Goal: Information Seeking & Learning: Learn about a topic

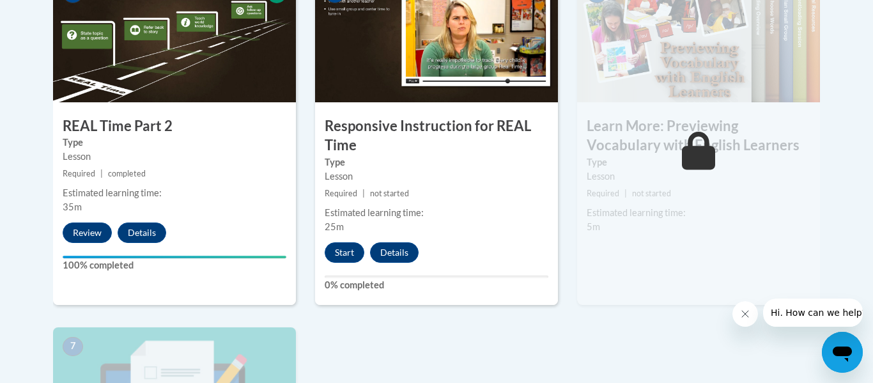
click at [481, 331] on div "1 Pre-Course Survey for Building World Knowledge Type Pre-Course Survey Require…" at bounding box center [436, 122] width 786 height 1000
click at [339, 251] on button "Start" at bounding box center [345, 252] width 40 height 20
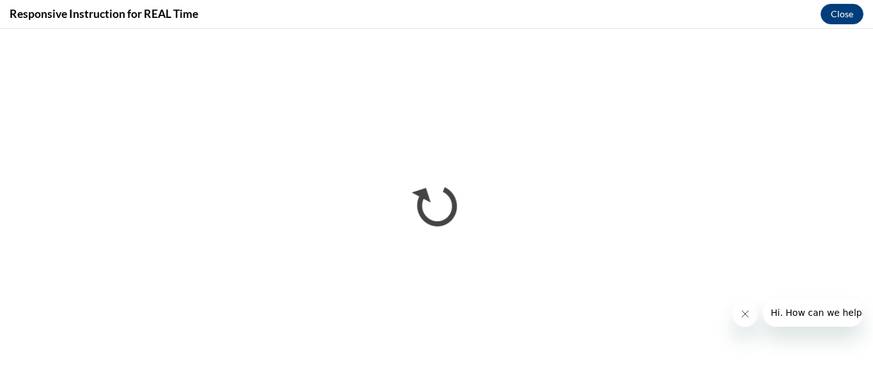
click at [752, 321] on button "Close message from company" at bounding box center [746, 314] width 26 height 26
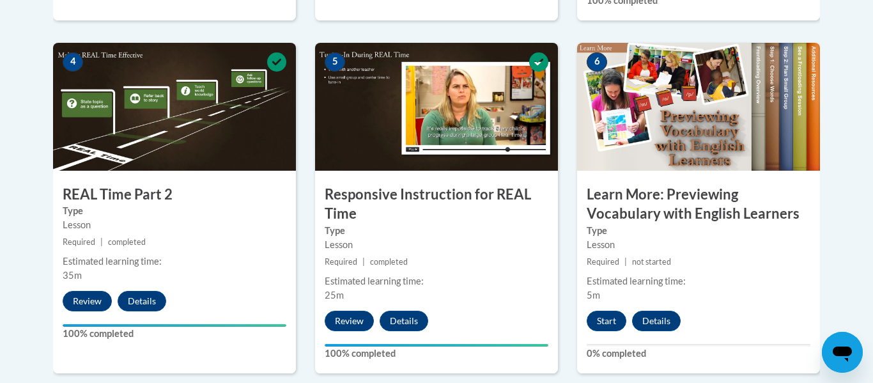
scroll to position [741, 0]
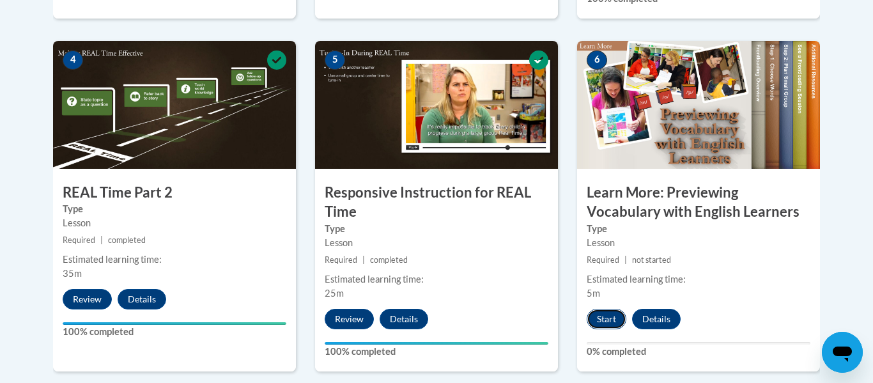
click at [609, 318] on button "Start" at bounding box center [607, 319] width 40 height 20
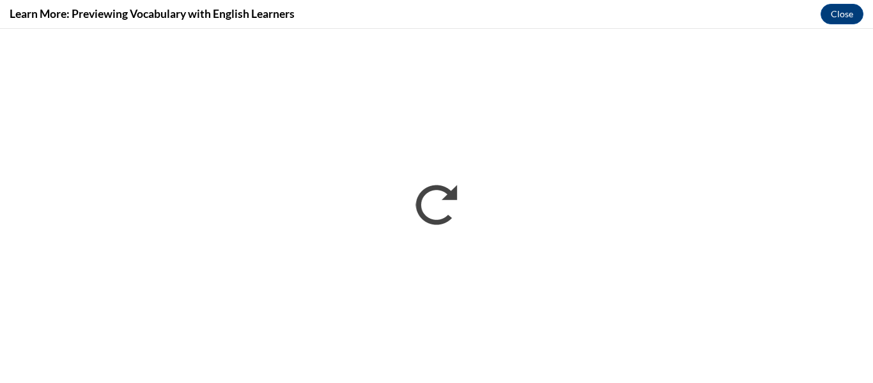
scroll to position [0, 0]
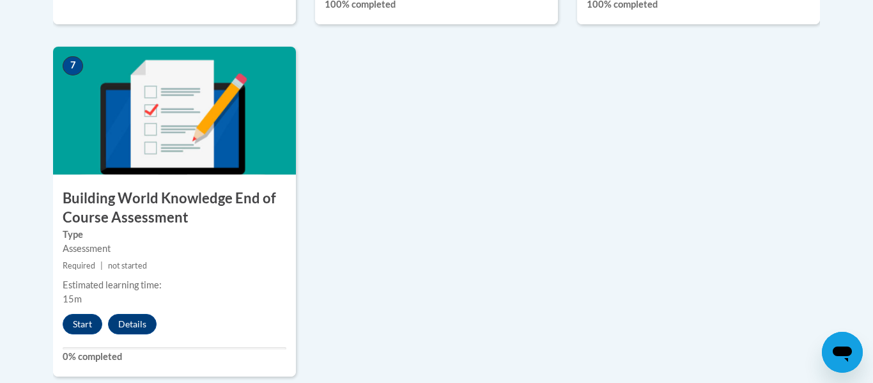
scroll to position [1089, 0]
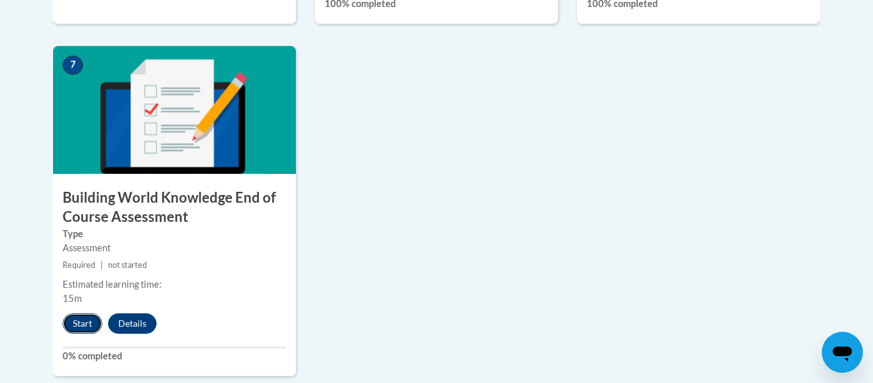
click at [81, 329] on button "Start" at bounding box center [83, 323] width 40 height 20
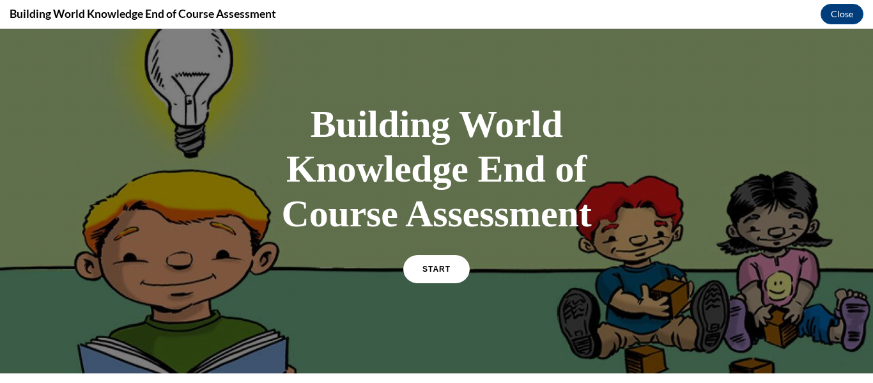
scroll to position [98, 0]
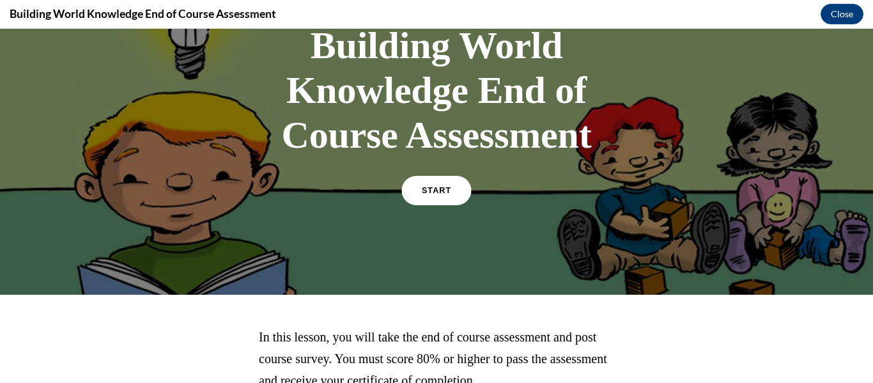
click at [431, 198] on link "START" at bounding box center [436, 190] width 70 height 29
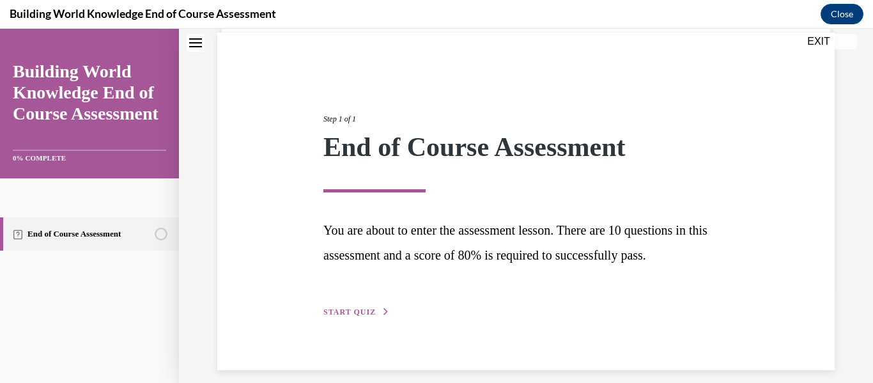
scroll to position [107, 0]
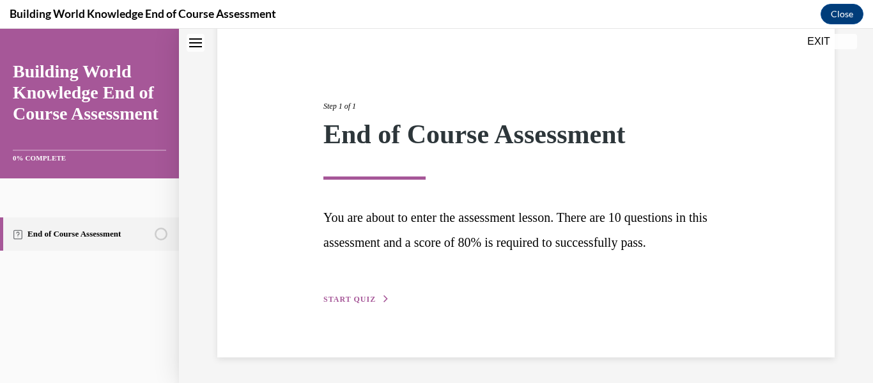
click at [329, 293] on button "START QUIZ" at bounding box center [356, 299] width 66 height 12
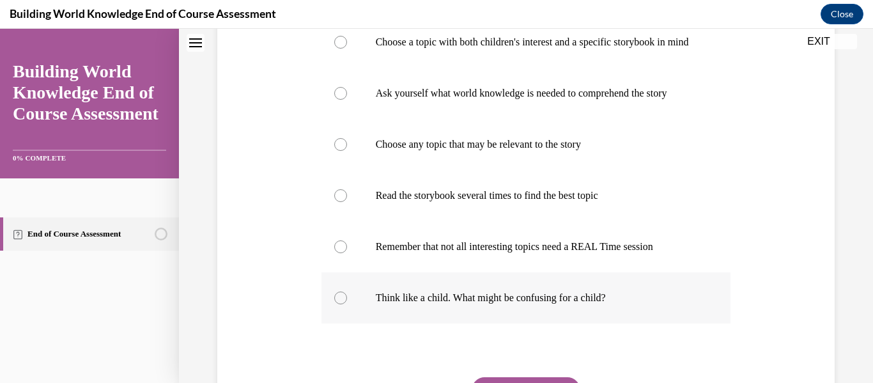
scroll to position [317, 0]
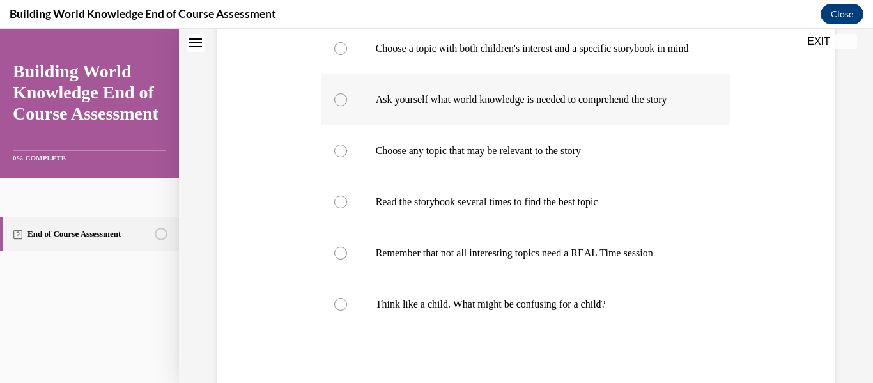
click at [565, 123] on label "Ask yourself what world knowledge is needed to comprehend the story" at bounding box center [527, 99] width 410 height 51
click at [347, 106] on input "Ask yourself what world knowledge is needed to comprehend the story" at bounding box center [340, 99] width 13 height 13
radio input "true"
click at [594, 311] on p "Think like a child. What might be confusing for a child?" at bounding box center [537, 304] width 323 height 13
click at [347, 311] on input "Think like a child. What might be confusing for a child?" at bounding box center [340, 304] width 13 height 13
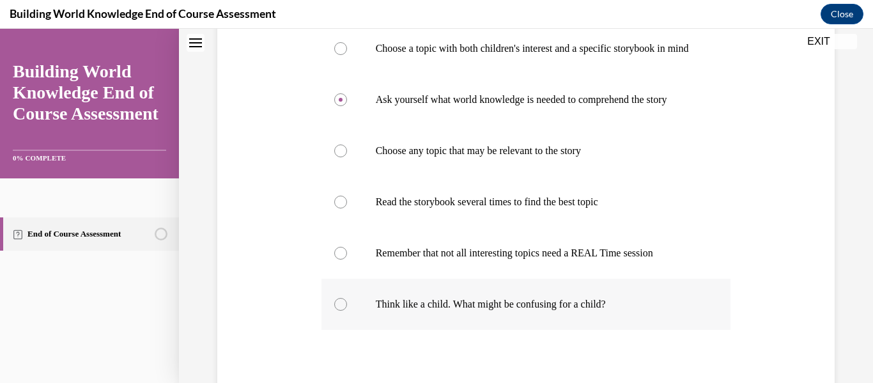
radio input "true"
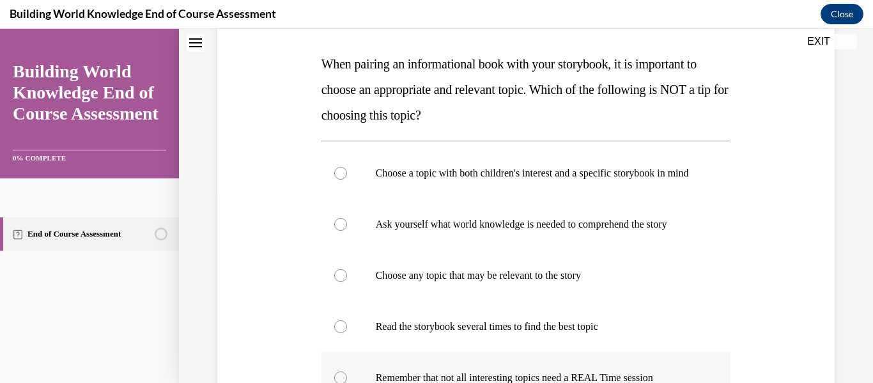
scroll to position [461, 0]
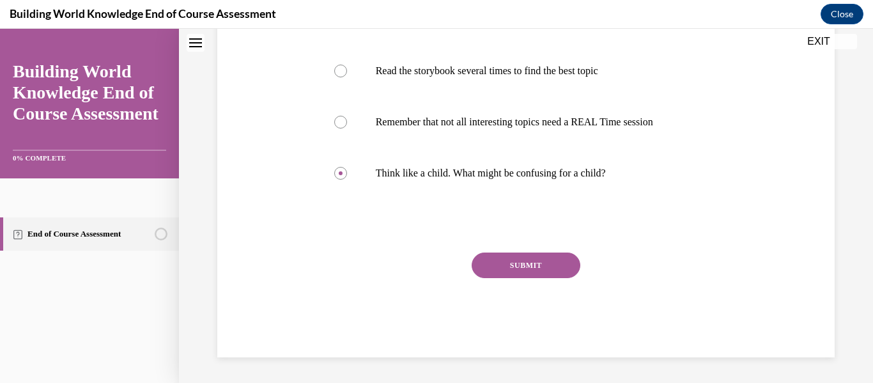
click at [536, 265] on button "SUBMIT" at bounding box center [526, 265] width 109 height 26
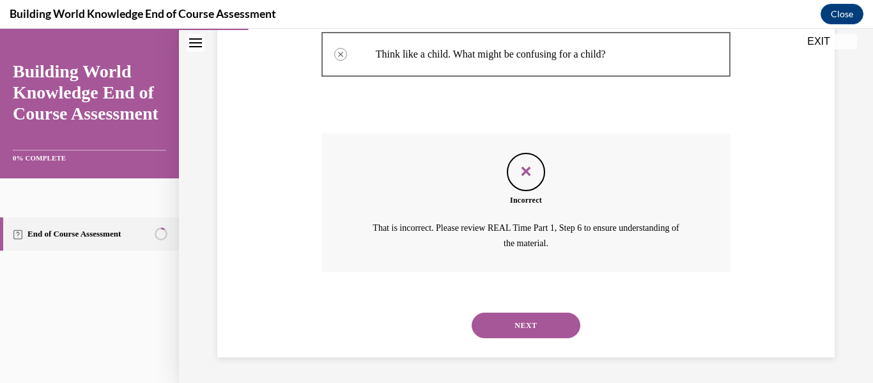
scroll to position [580, 0]
click at [511, 329] on button "NEXT" at bounding box center [526, 326] width 109 height 26
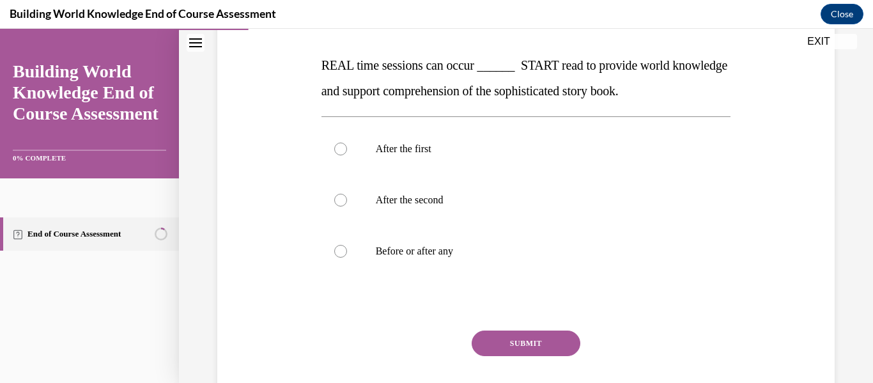
scroll to position [198, 0]
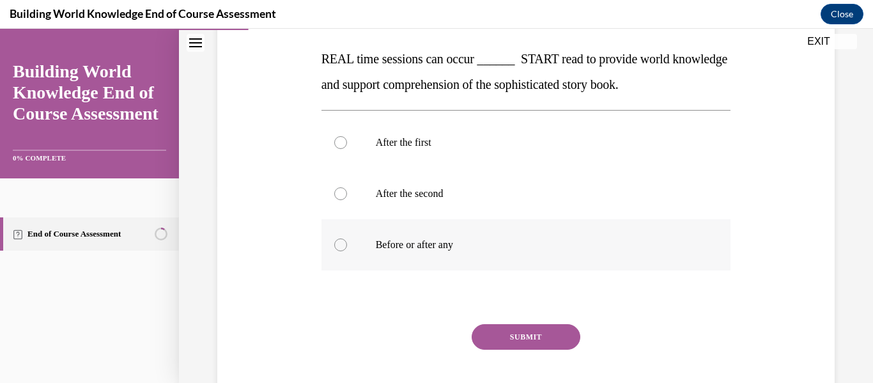
click at [352, 248] on label "Before or after any" at bounding box center [527, 244] width 410 height 51
click at [347, 248] on input "Before or after any" at bounding box center [340, 244] width 13 height 13
radio input "true"
click at [507, 326] on button "SUBMIT" at bounding box center [526, 337] width 109 height 26
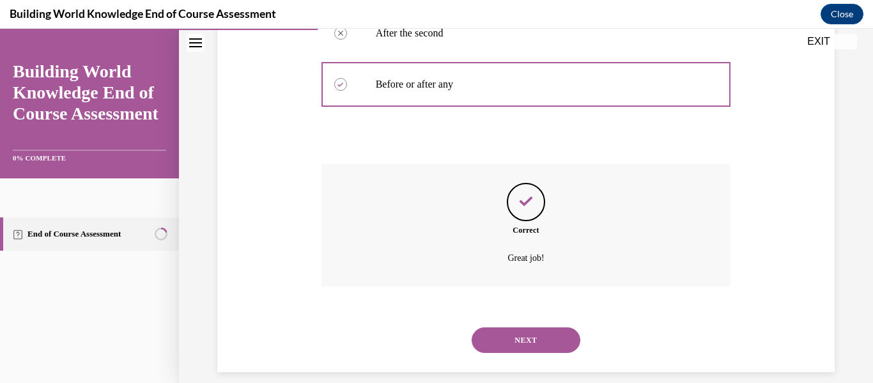
scroll to position [373, 0]
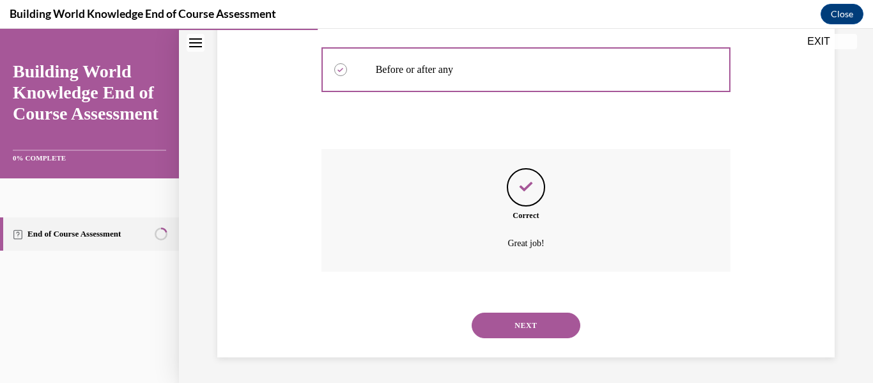
click at [505, 318] on button "NEXT" at bounding box center [526, 326] width 109 height 26
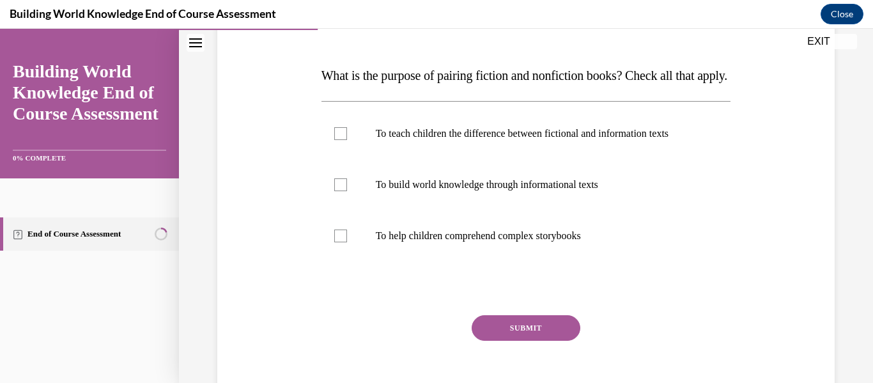
scroll to position [187, 0]
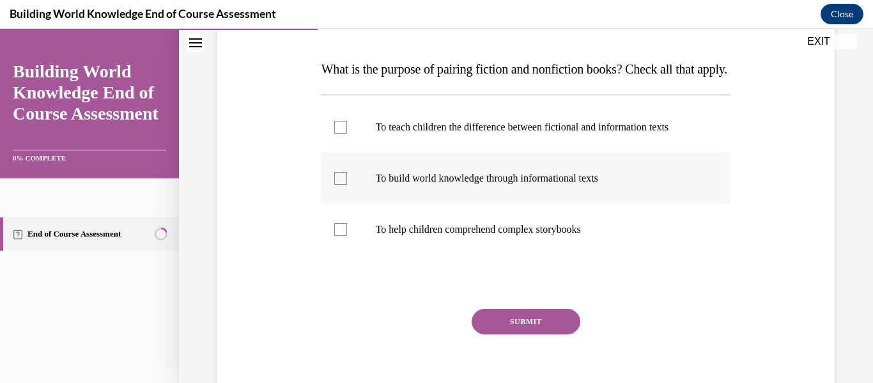
click at [595, 185] on p "To build world knowledge through informational texts" at bounding box center [537, 178] width 323 height 13
click at [347, 185] on input "To build world knowledge through informational texts" at bounding box center [340, 178] width 13 height 13
checkbox input "true"
click at [524, 236] on p "To help children comprehend complex storybooks" at bounding box center [537, 229] width 323 height 13
click at [347, 236] on input "To help children comprehend complex storybooks" at bounding box center [340, 229] width 13 height 13
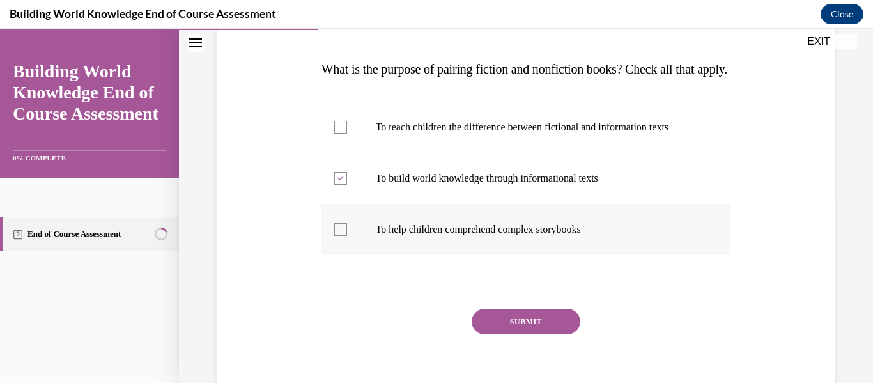
checkbox input "true"
click at [539, 334] on button "SUBMIT" at bounding box center [526, 322] width 109 height 26
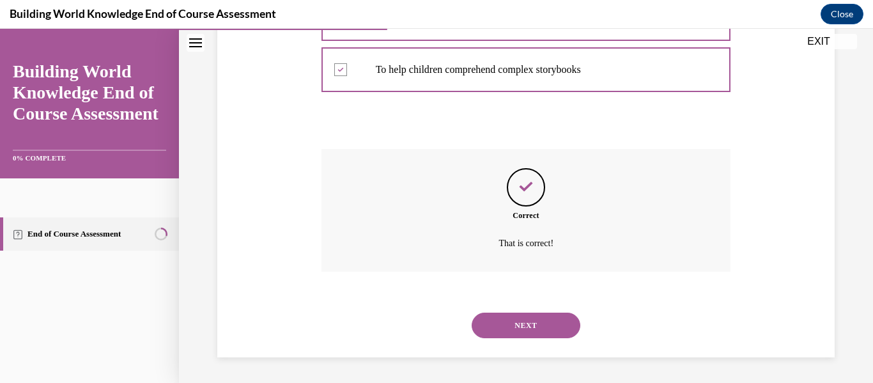
scroll to position [373, 0]
click at [512, 319] on button "NEXT" at bounding box center [526, 326] width 109 height 26
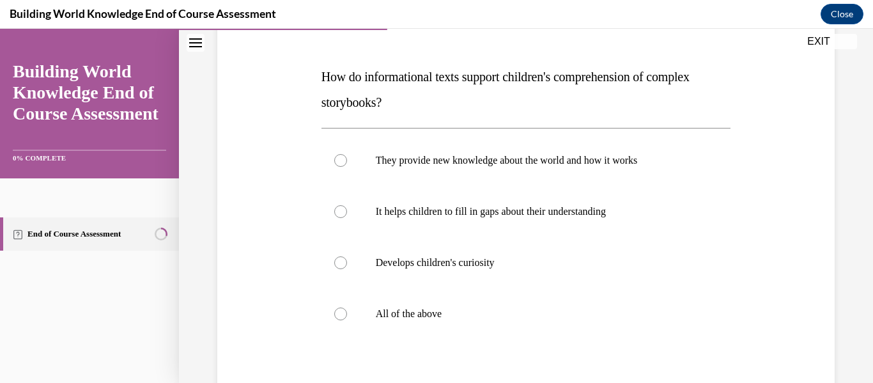
scroll to position [187, 0]
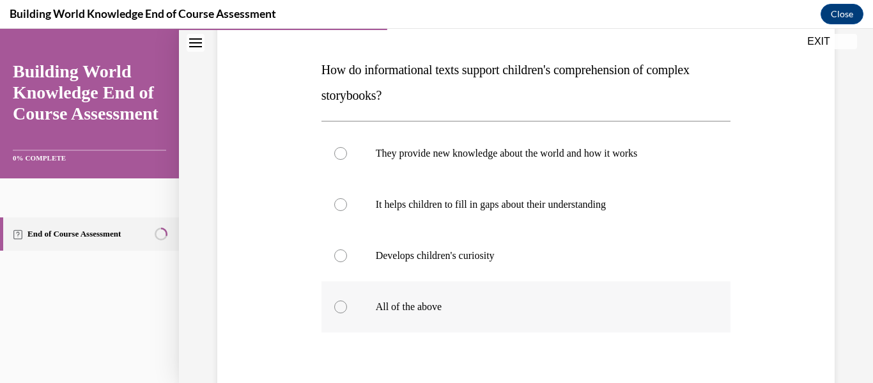
click at [378, 304] on p "All of the above" at bounding box center [537, 306] width 323 height 13
click at [347, 304] on input "All of the above" at bounding box center [340, 306] width 13 height 13
radio input "true"
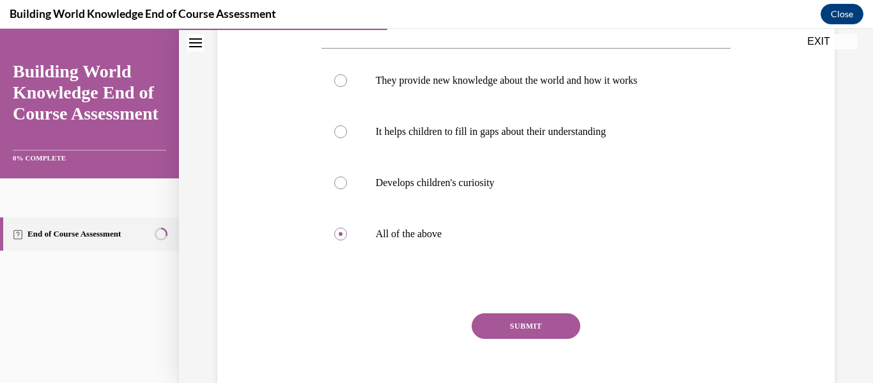
click at [546, 332] on button "SUBMIT" at bounding box center [526, 326] width 109 height 26
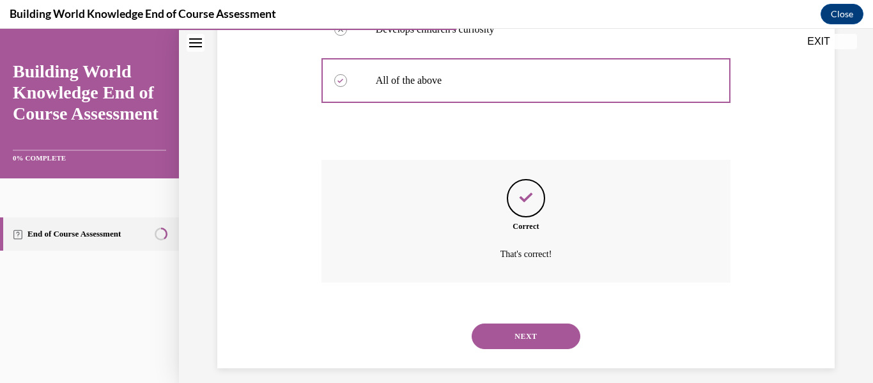
scroll to position [424, 0]
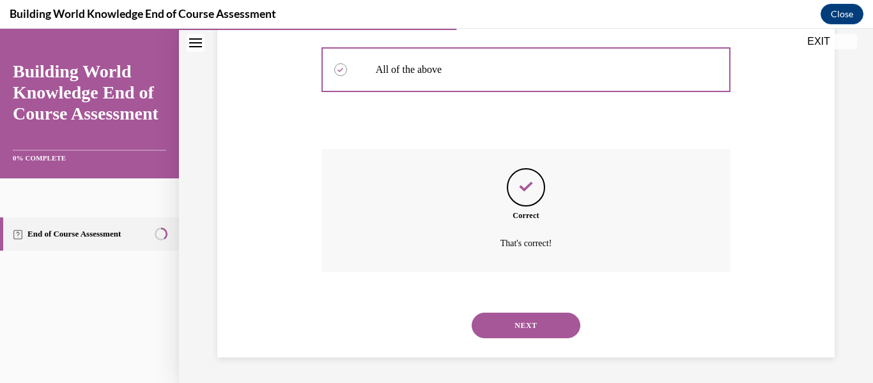
click at [500, 336] on button "NEXT" at bounding box center [526, 326] width 109 height 26
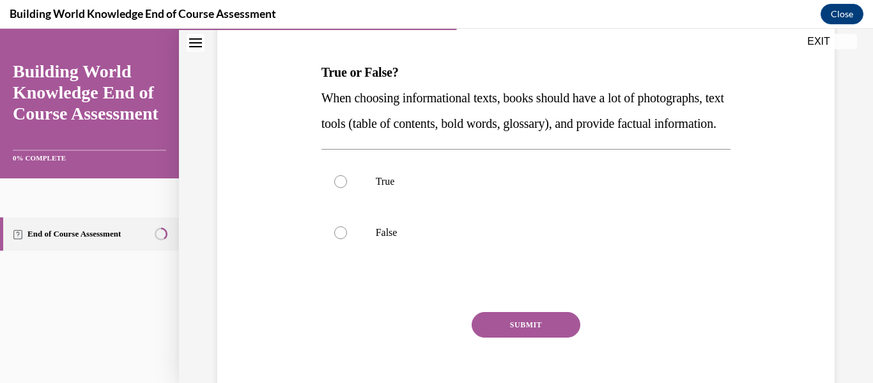
scroll to position [185, 0]
click at [372, 206] on label "True" at bounding box center [527, 180] width 410 height 51
click at [347, 187] on input "True" at bounding box center [340, 180] width 13 height 13
radio input "true"
click at [569, 336] on button "SUBMIT" at bounding box center [526, 324] width 109 height 26
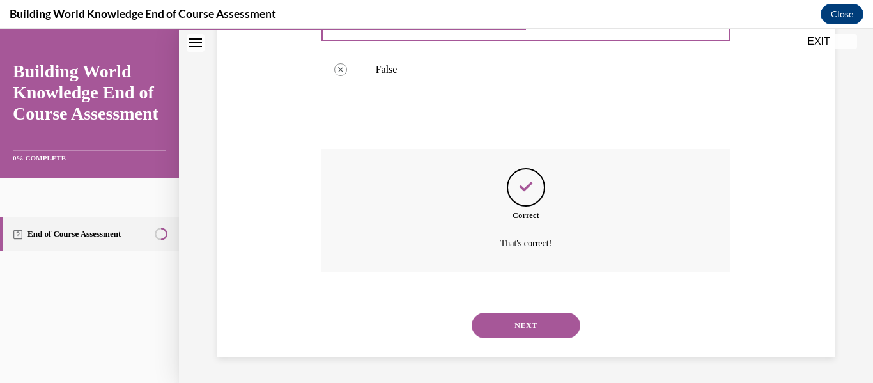
scroll to position [373, 0]
click at [499, 327] on button "NEXT" at bounding box center [526, 326] width 109 height 26
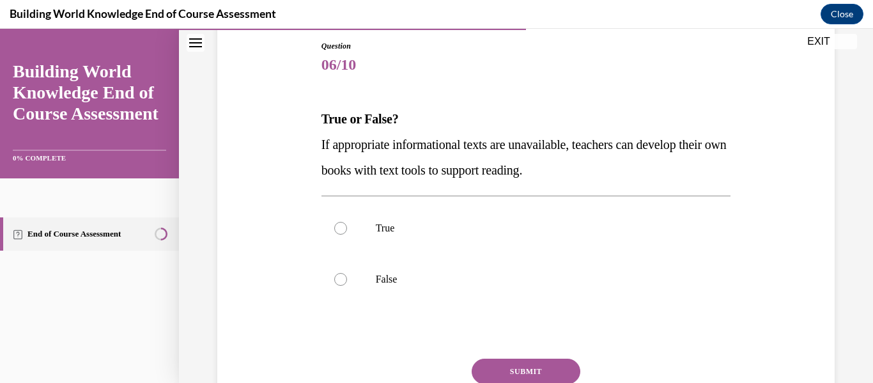
scroll to position [139, 0]
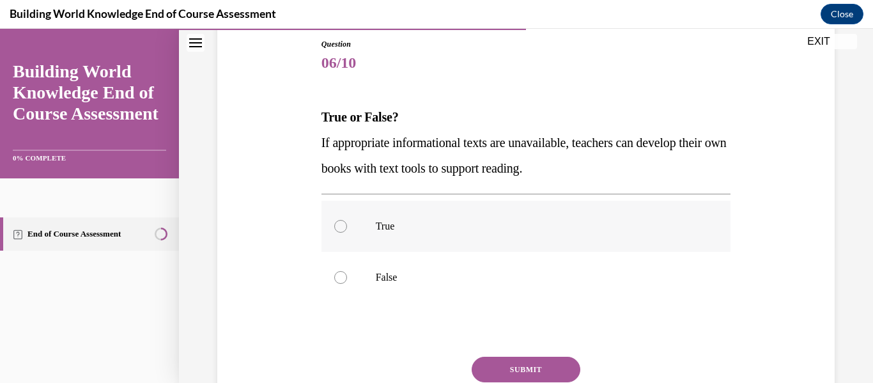
click at [388, 232] on p "True" at bounding box center [537, 226] width 323 height 13
click at [347, 232] on input "True" at bounding box center [340, 226] width 13 height 13
radio input "true"
click at [545, 380] on button "SUBMIT" at bounding box center [526, 370] width 109 height 26
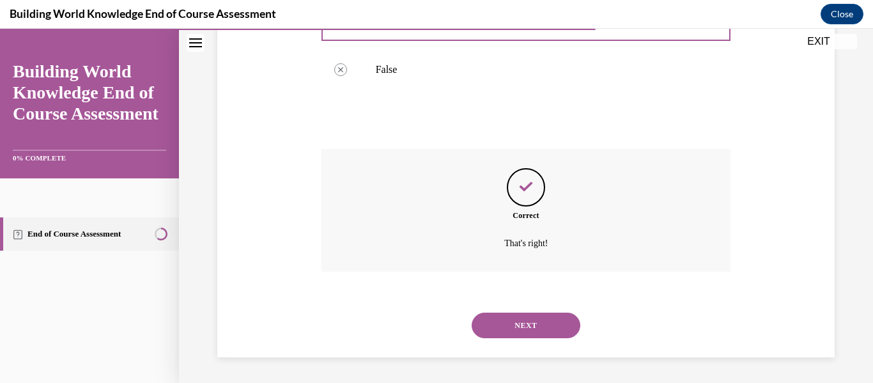
scroll to position [347, 0]
click at [506, 333] on button "NEXT" at bounding box center [526, 326] width 109 height 26
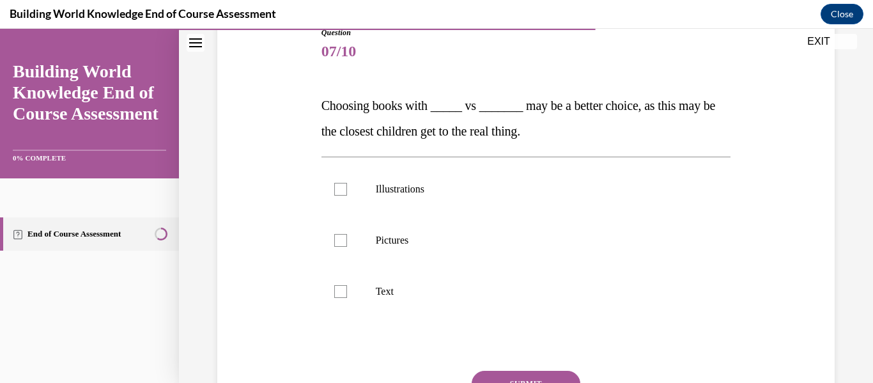
scroll to position [152, 0]
click at [355, 168] on label "Illustrations" at bounding box center [527, 187] width 410 height 51
click at [347, 182] on input "Illustrations" at bounding box center [340, 188] width 13 height 13
checkbox input "true"
click at [355, 244] on label "Pictures" at bounding box center [527, 238] width 410 height 51
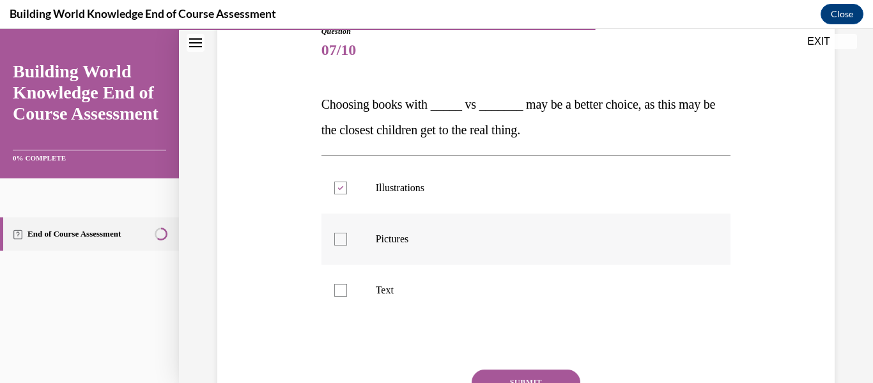
click at [347, 244] on input "Pictures" at bounding box center [340, 239] width 13 height 13
checkbox input "true"
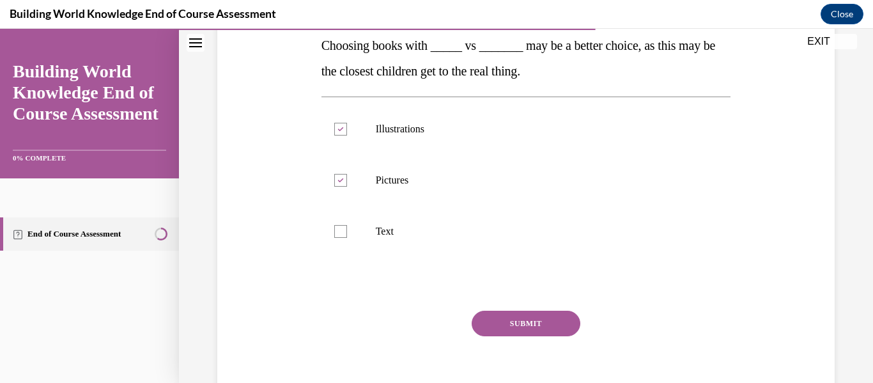
scroll to position [212, 0]
click at [503, 328] on button "SUBMIT" at bounding box center [526, 322] width 109 height 26
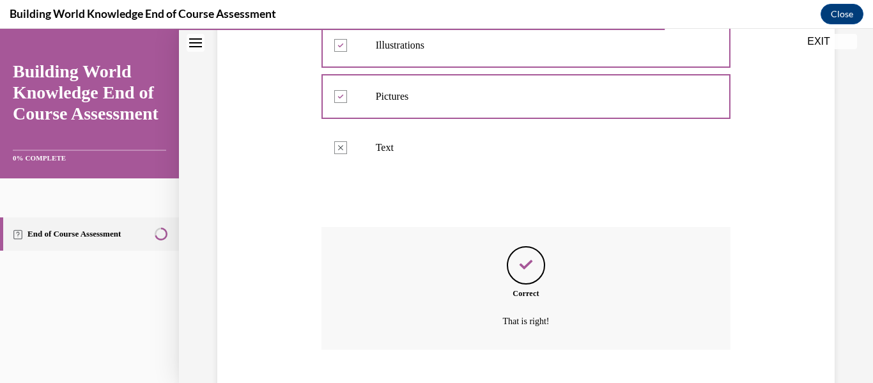
scroll to position [373, 0]
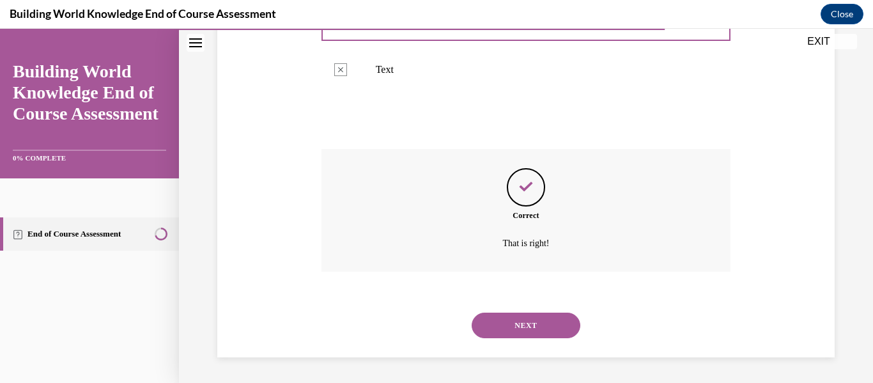
click at [523, 330] on button "NEXT" at bounding box center [526, 326] width 109 height 26
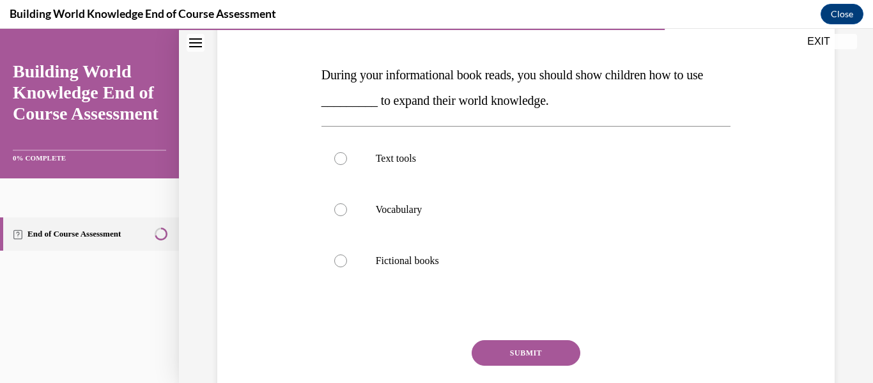
scroll to position [183, 0]
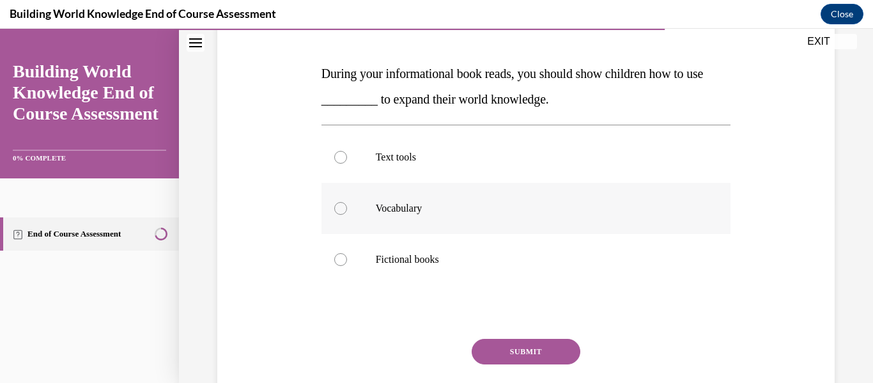
click at [415, 215] on label "Vocabulary" at bounding box center [527, 208] width 410 height 51
click at [347, 215] on input "Vocabulary" at bounding box center [340, 208] width 13 height 13
radio input "true"
click at [499, 352] on button "SUBMIT" at bounding box center [526, 352] width 109 height 26
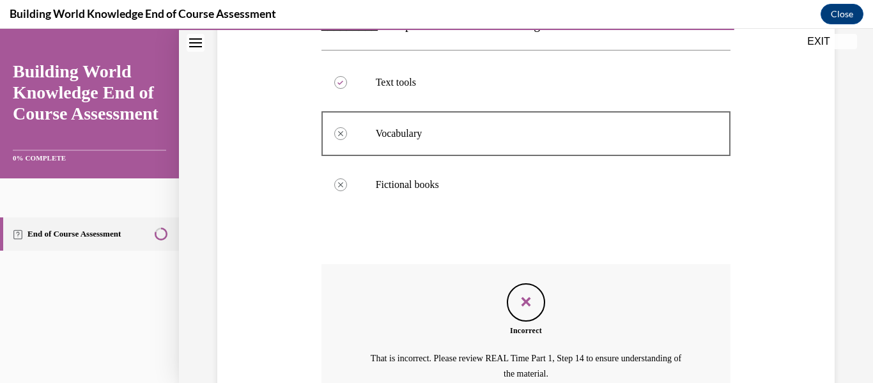
scroll to position [388, 0]
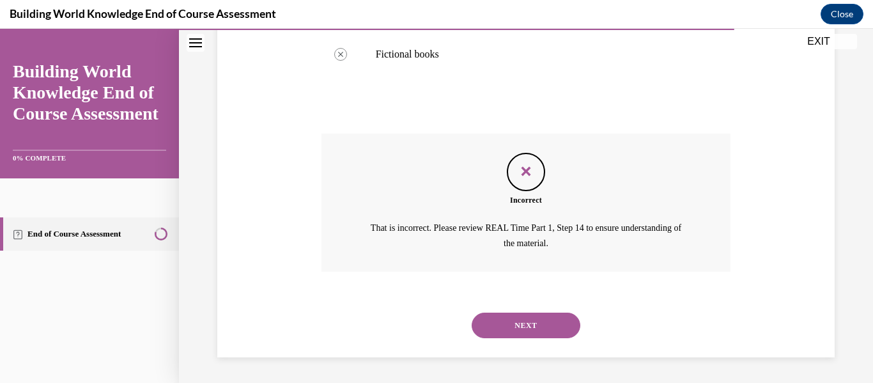
click at [501, 320] on button "NEXT" at bounding box center [526, 326] width 109 height 26
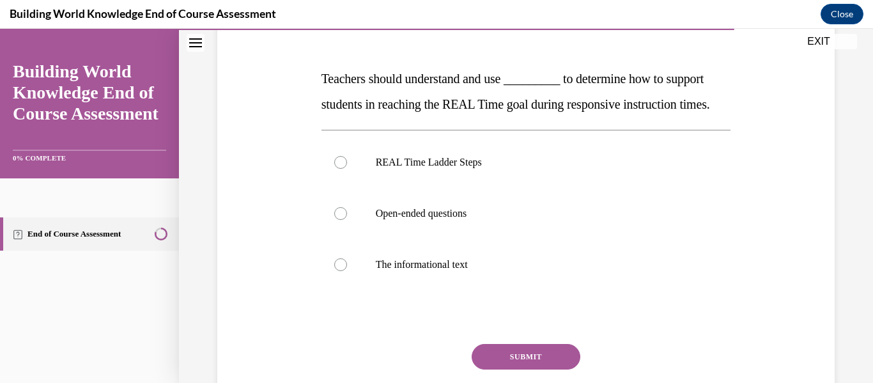
scroll to position [175, 0]
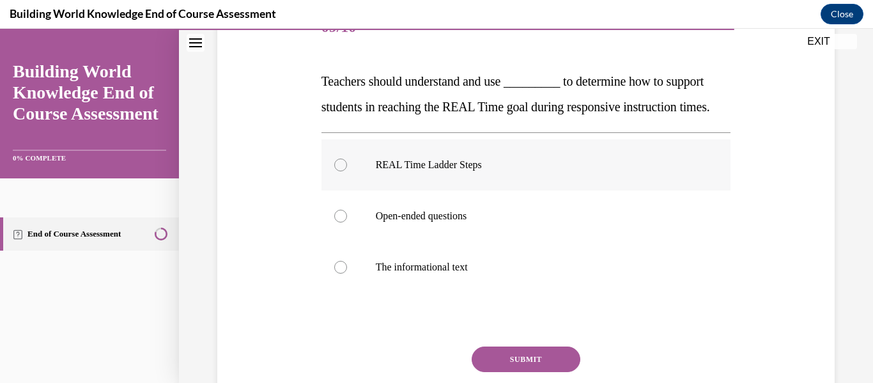
click at [357, 190] on label "REAL Time Ladder Steps" at bounding box center [527, 164] width 410 height 51
click at [347, 171] on input "REAL Time Ladder Steps" at bounding box center [340, 165] width 13 height 13
radio input "true"
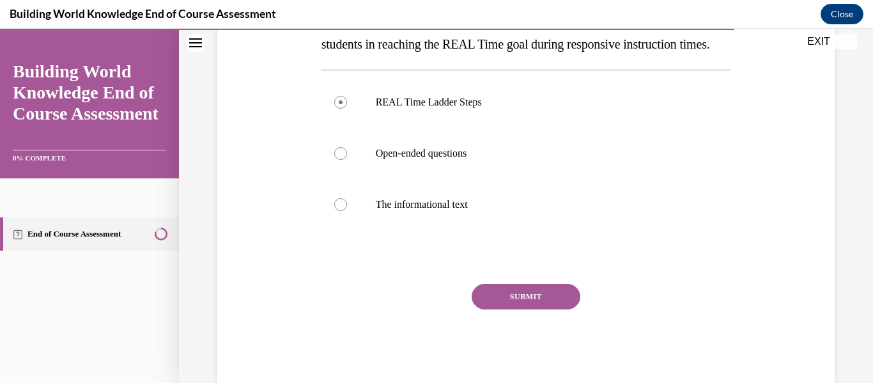
click at [507, 309] on button "SUBMIT" at bounding box center [526, 297] width 109 height 26
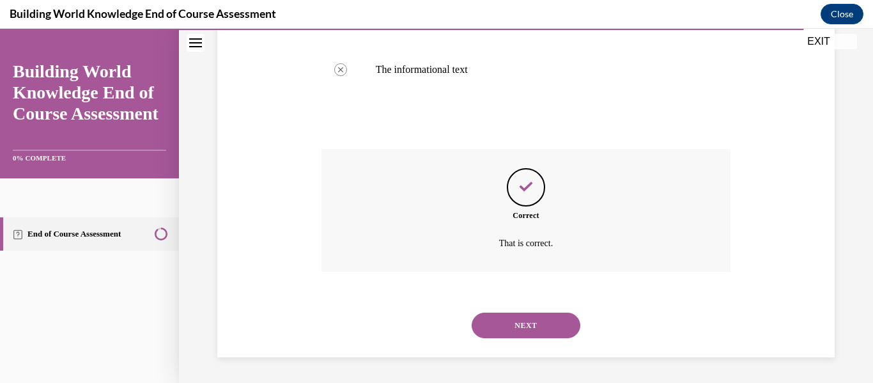
scroll to position [398, 0]
click at [505, 325] on button "NEXT" at bounding box center [526, 326] width 109 height 26
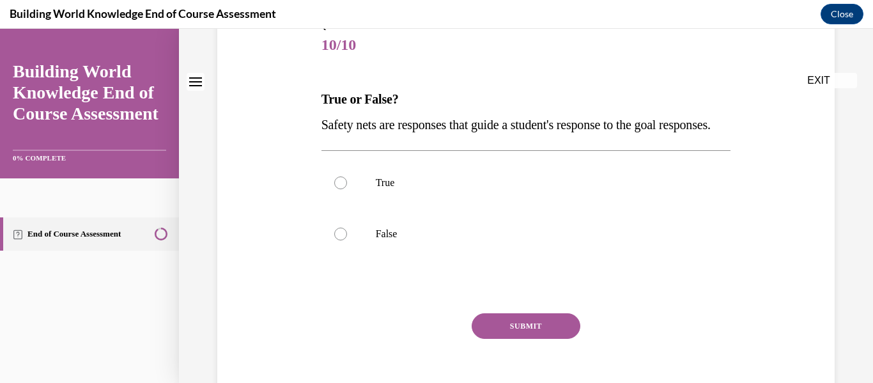
scroll to position [158, 0]
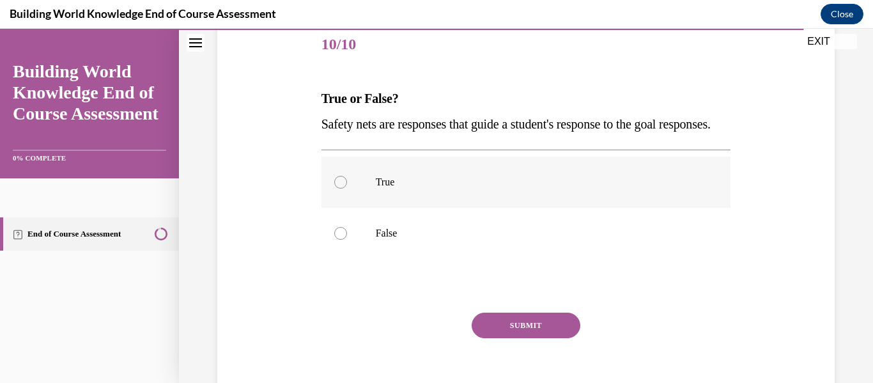
click at [362, 208] on label "True" at bounding box center [527, 182] width 410 height 51
click at [347, 189] on input "True" at bounding box center [340, 182] width 13 height 13
radio input "true"
click at [529, 338] on button "SUBMIT" at bounding box center [526, 326] width 109 height 26
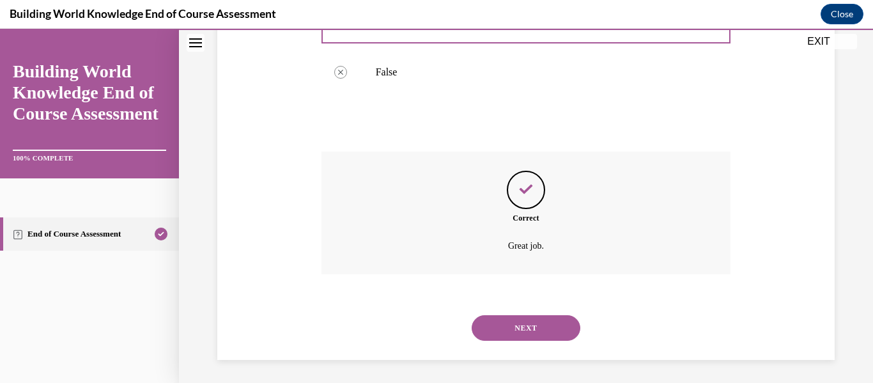
scroll to position [347, 0]
click at [523, 327] on button "NEXT" at bounding box center [526, 326] width 109 height 26
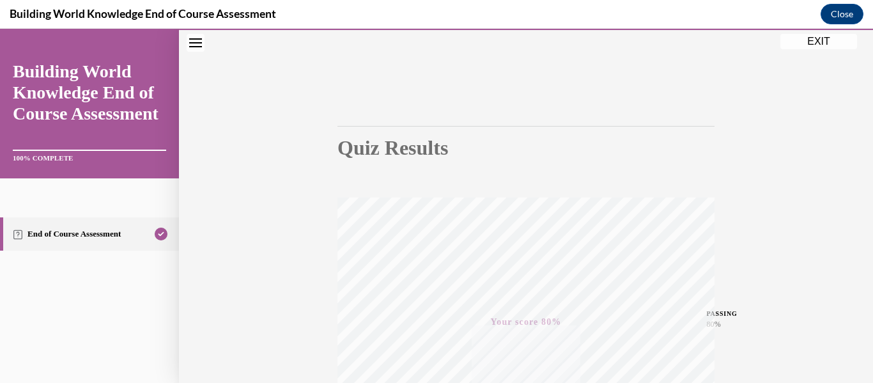
scroll to position [47, 0]
click at [824, 43] on button "EXIT" at bounding box center [818, 41] width 77 height 15
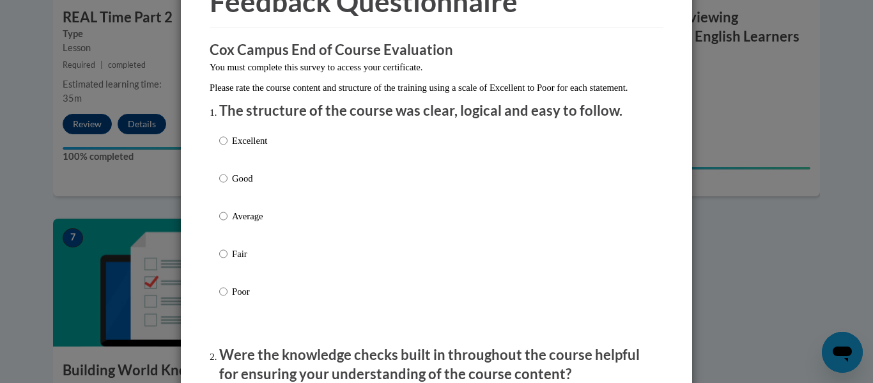
scroll to position [78, 0]
click at [221, 185] on input "Good" at bounding box center [223, 178] width 8 height 14
radio input "true"
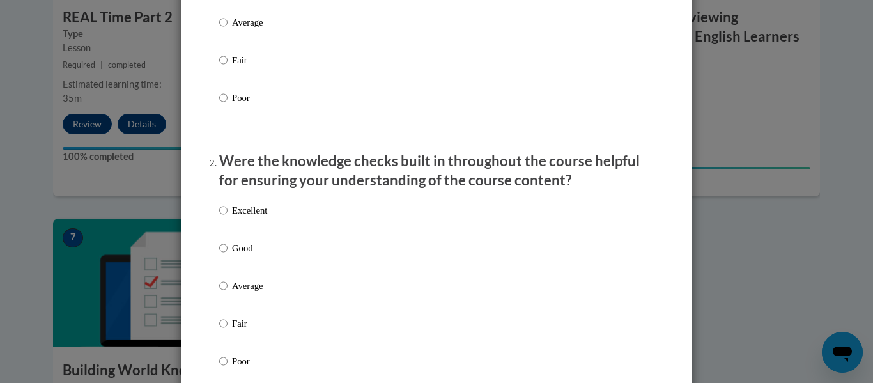
click at [238, 255] on p "Good" at bounding box center [249, 248] width 35 height 14
click at [228, 255] on input "Good" at bounding box center [223, 248] width 8 height 14
radio input "true"
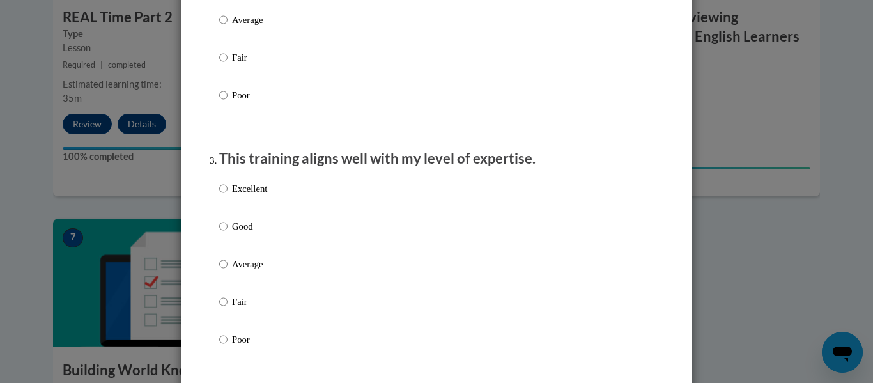
click at [247, 233] on p "Good" at bounding box center [249, 226] width 35 height 14
click at [228, 233] on input "Good" at bounding box center [223, 226] width 8 height 14
radio input "true"
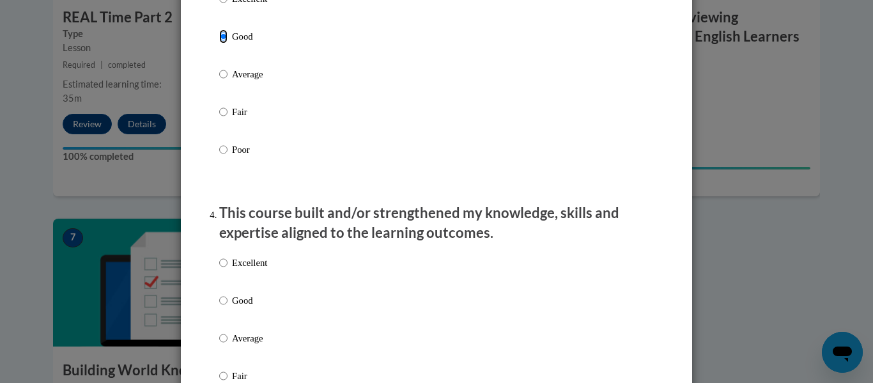
scroll to position [736, 0]
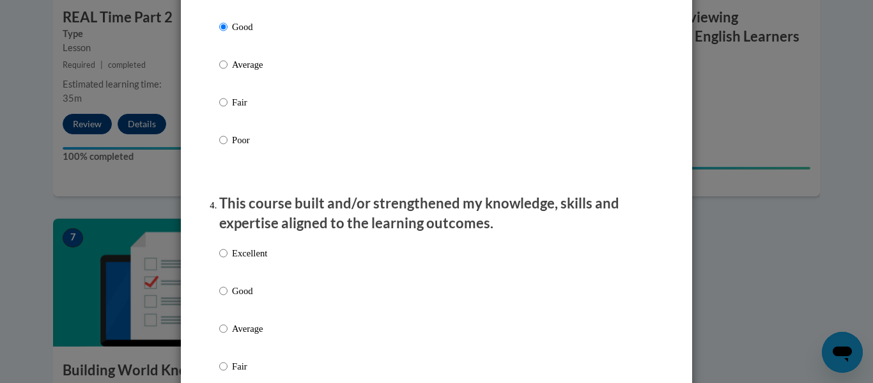
click at [246, 298] on p "Good" at bounding box center [249, 291] width 35 height 14
click at [228, 298] on input "Good" at bounding box center [223, 291] width 8 height 14
radio input "true"
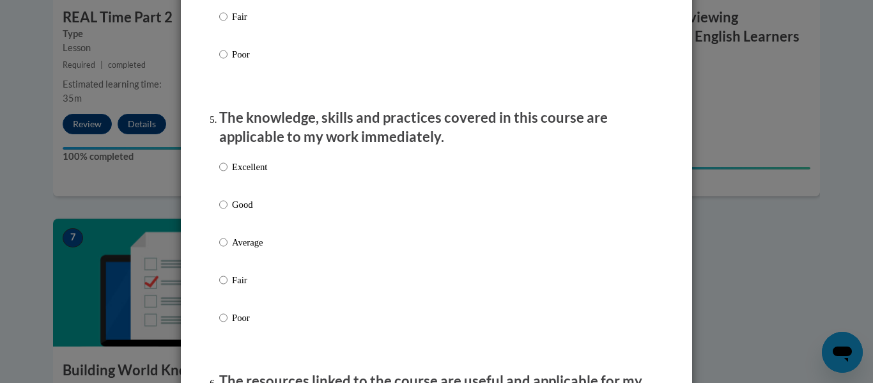
click at [256, 212] on p "Good" at bounding box center [249, 205] width 35 height 14
click at [228, 212] on input "Good" at bounding box center [223, 205] width 8 height 14
radio input "true"
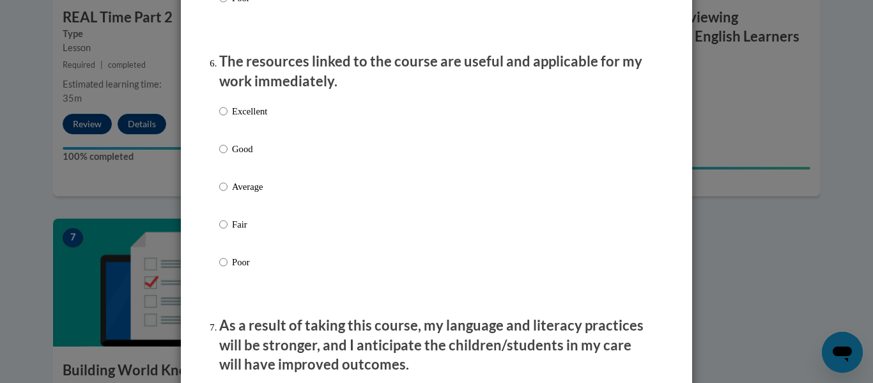
click at [248, 156] on p "Good" at bounding box center [249, 149] width 35 height 14
click at [228, 156] on input "Good" at bounding box center [223, 149] width 8 height 14
radio input "true"
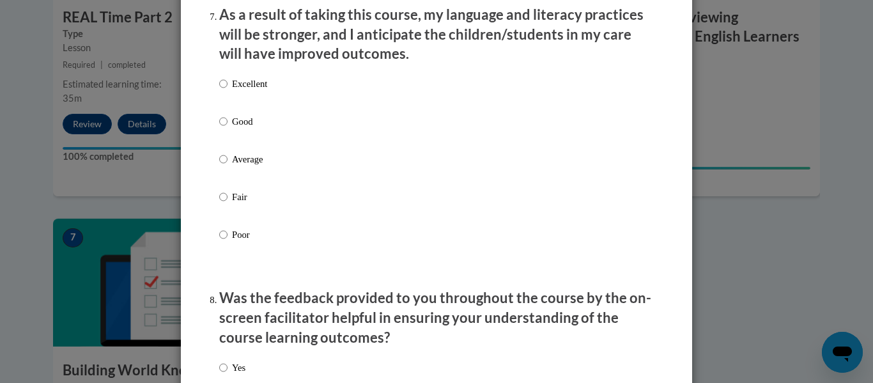
click at [249, 128] on p "Good" at bounding box center [249, 121] width 35 height 14
click at [228, 128] on input "Good" at bounding box center [223, 121] width 8 height 14
radio input "true"
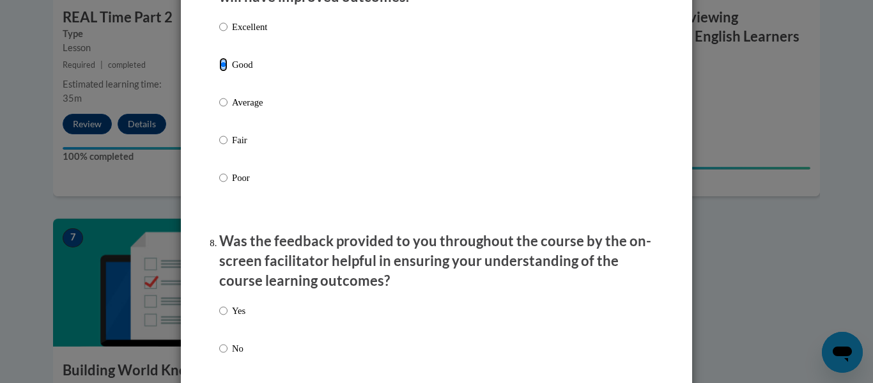
scroll to position [1889, 0]
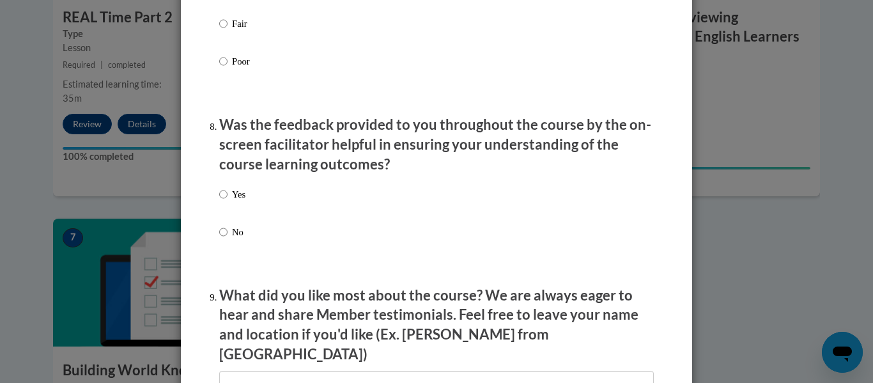
click at [238, 201] on p "Yes" at bounding box center [238, 194] width 13 height 14
click at [228, 201] on input "Yes" at bounding box center [223, 194] width 8 height 14
radio input "true"
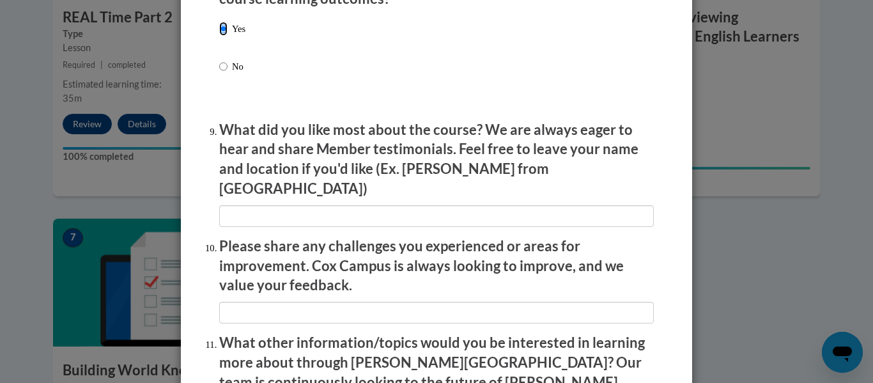
scroll to position [2057, 0]
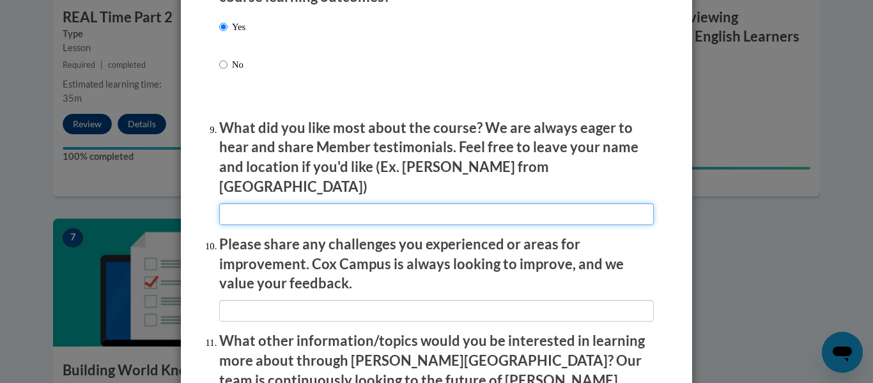
click at [278, 203] on input "textbox" at bounding box center [436, 214] width 435 height 22
type input "How to use REAL time"
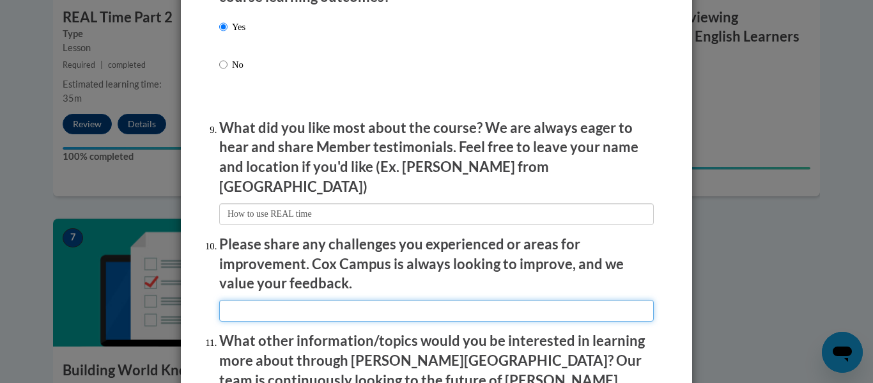
click at [282, 302] on input "textbox" at bounding box center [436, 311] width 435 height 22
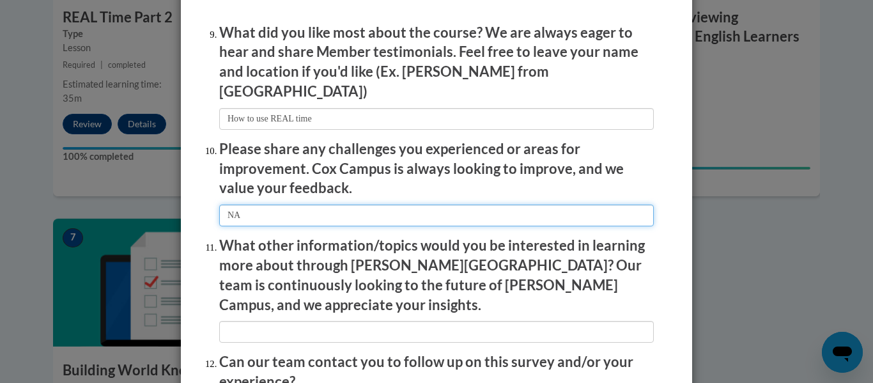
scroll to position [2153, 0]
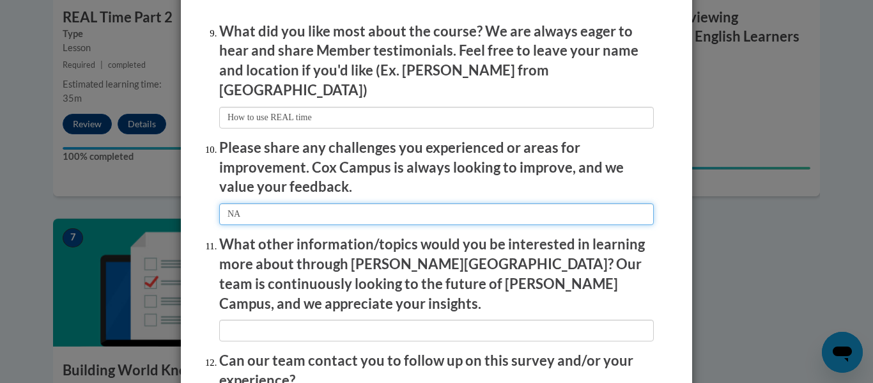
type input "NA"
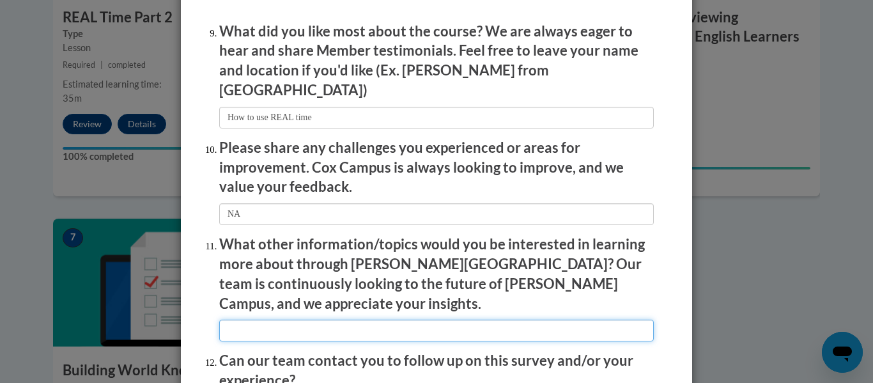
click at [289, 320] on input "textbox" at bounding box center [436, 331] width 435 height 22
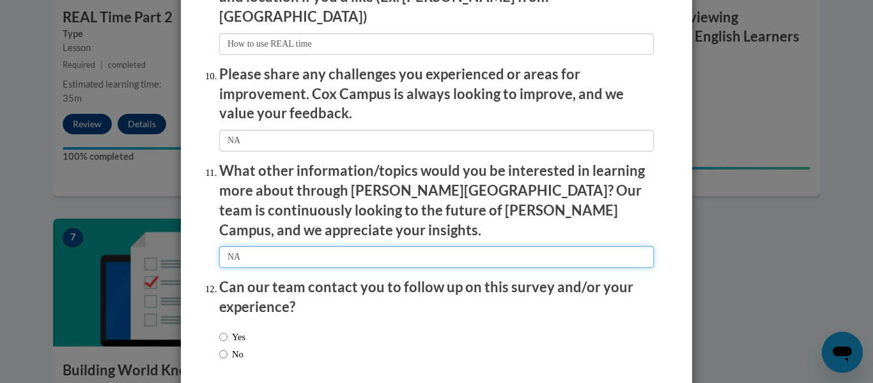
scroll to position [2273, 0]
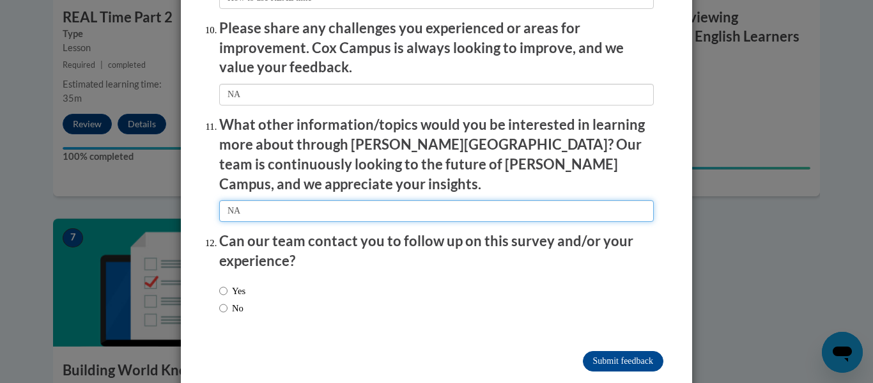
type input "NA"
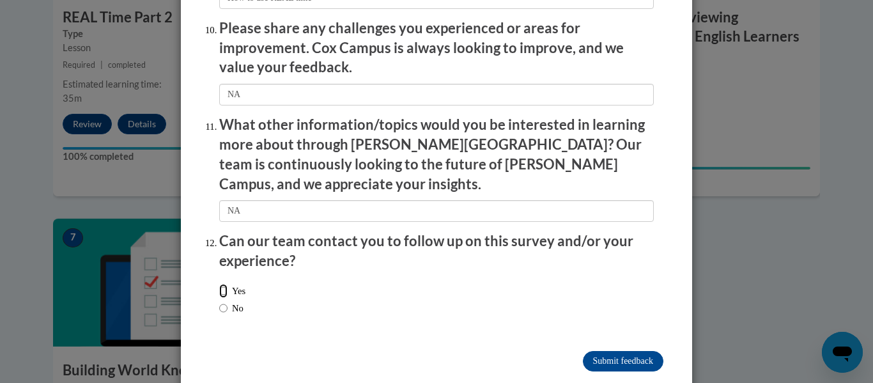
click at [224, 284] on input "Yes" at bounding box center [223, 291] width 8 height 14
radio input "true"
click at [612, 351] on input "Submit feedback" at bounding box center [623, 361] width 81 height 20
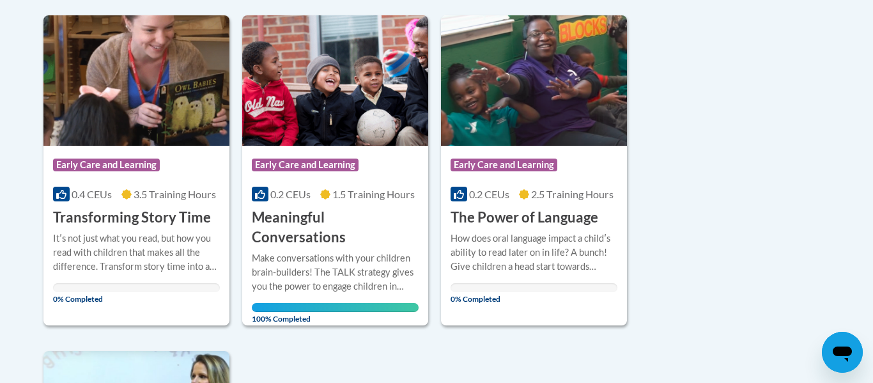
scroll to position [656, 0]
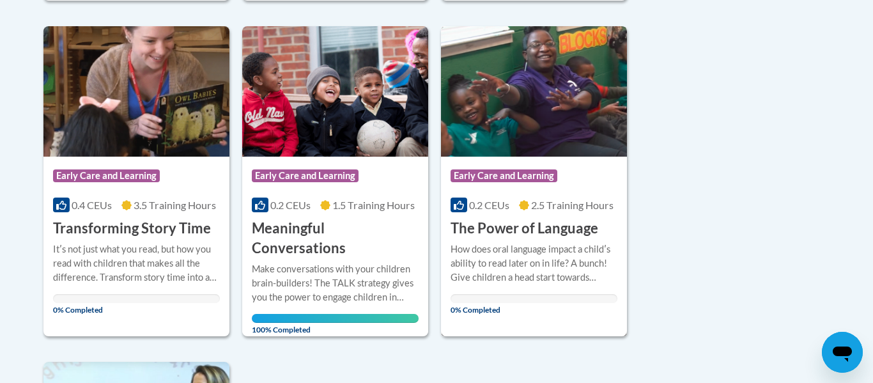
click at [571, 120] on img at bounding box center [534, 91] width 186 height 130
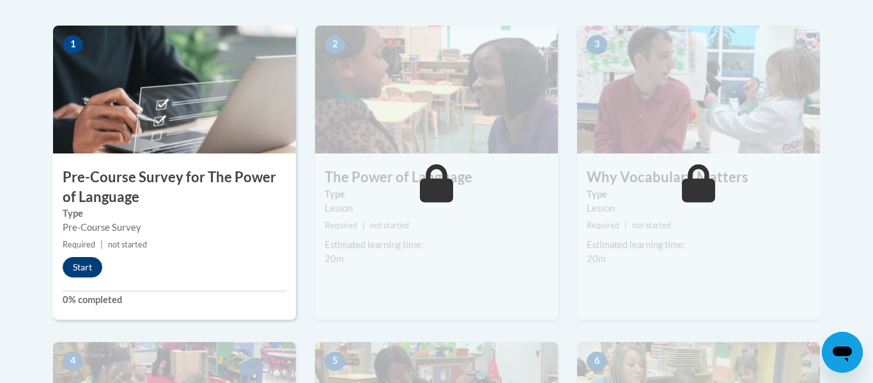
scroll to position [398, 0]
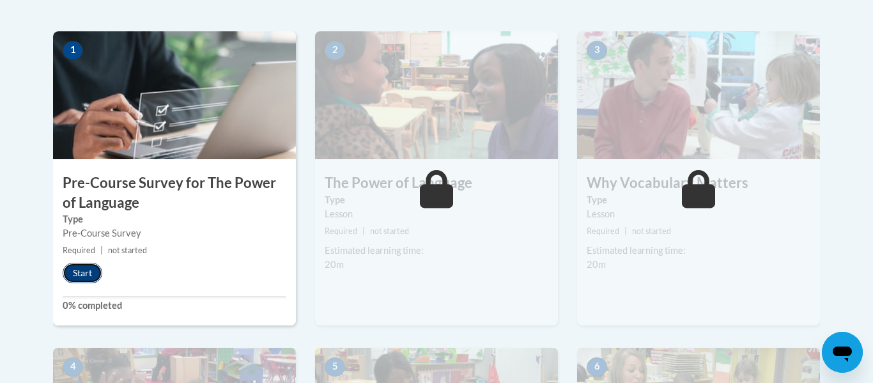
click at [86, 267] on button "Start" at bounding box center [83, 273] width 40 height 20
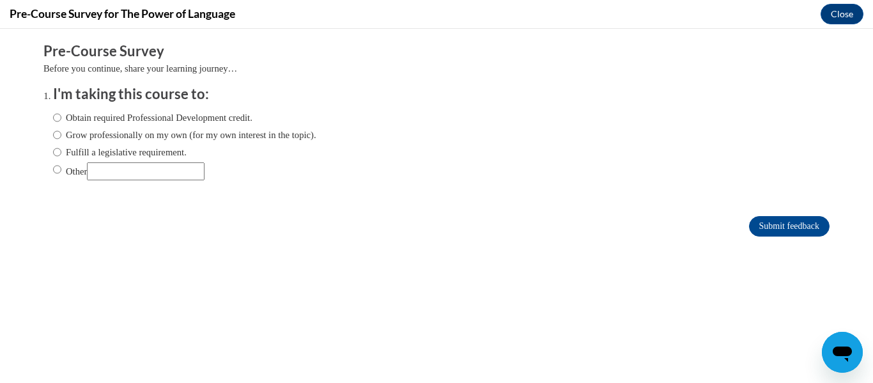
scroll to position [0, 0]
click at [59, 170] on input "Other" at bounding box center [57, 169] width 8 height 14
radio input "true"
click at [150, 176] on input "Other" at bounding box center [146, 171] width 118 height 18
type input "Education Course"
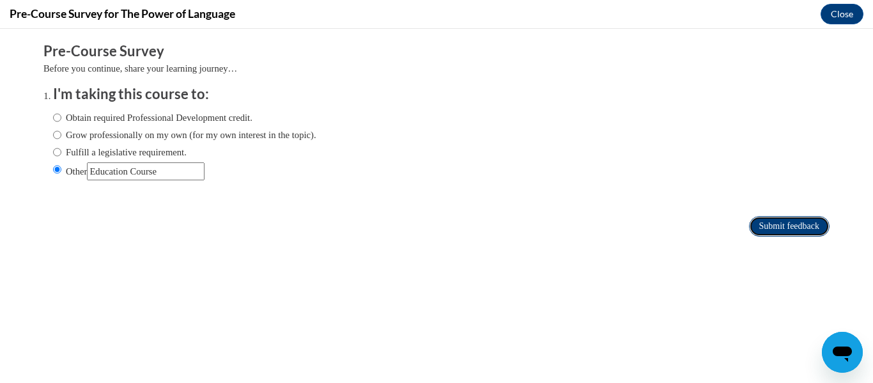
click at [796, 226] on input "Submit feedback" at bounding box center [789, 226] width 81 height 20
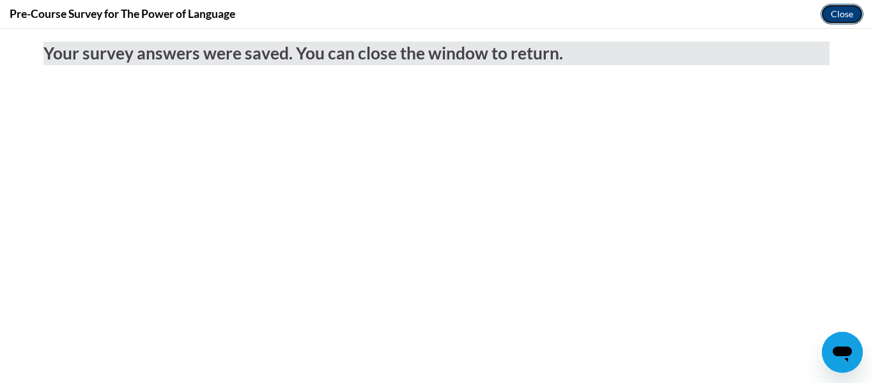
click at [842, 13] on button "Close" at bounding box center [842, 14] width 43 height 20
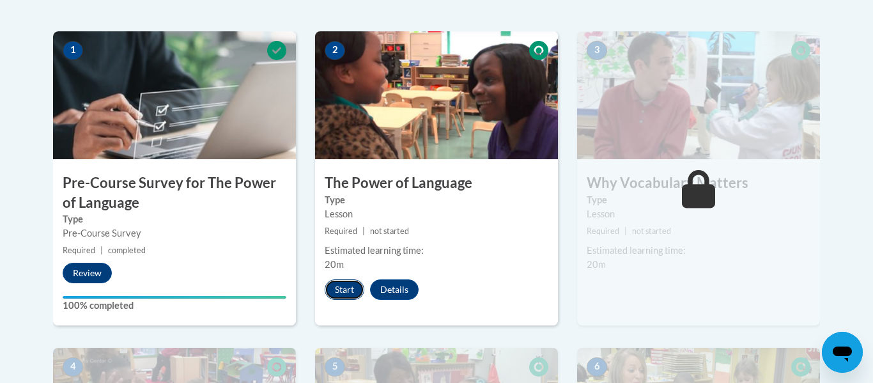
click at [327, 295] on button "Start" at bounding box center [345, 289] width 40 height 20
